Goal: Obtain resource: Download file/media

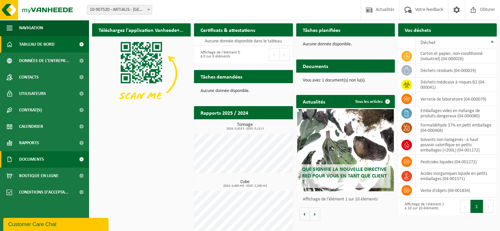
click at [27, 159] on span "Documents" at bounding box center [31, 159] width 25 height 16
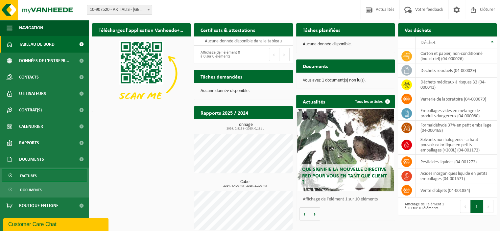
click at [30, 174] on span "Factures" at bounding box center [28, 176] width 17 height 12
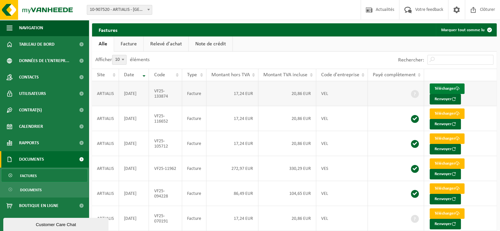
click at [443, 87] on link "Télécharger" at bounding box center [447, 89] width 35 height 11
click at [30, 191] on span "Documents" at bounding box center [31, 190] width 22 height 12
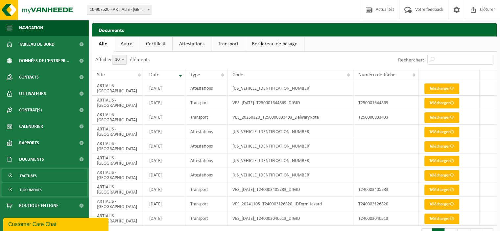
click at [28, 176] on span "Factures" at bounding box center [28, 176] width 17 height 12
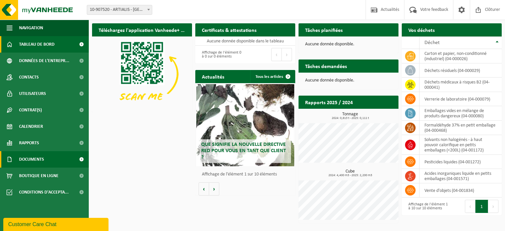
click at [31, 158] on span "Documents" at bounding box center [31, 159] width 25 height 16
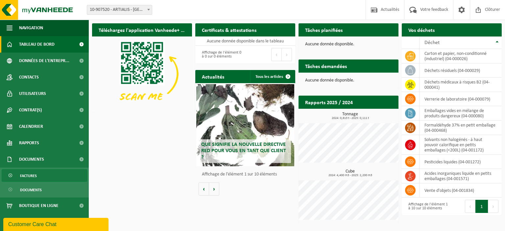
click at [24, 174] on span "Factures" at bounding box center [28, 176] width 17 height 12
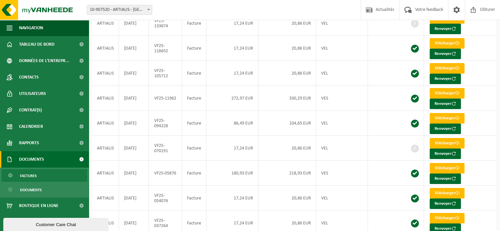
scroll to position [99, 0]
